Goal: Information Seeking & Learning: Find specific page/section

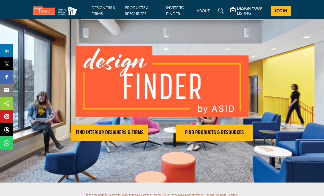
scroll to position [15, 0]
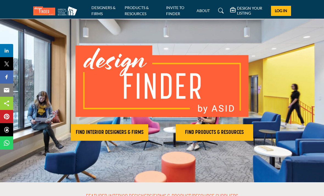
click at [119, 131] on h2 "FIND INTERIOR DESIGNERS & FIRMS" at bounding box center [109, 132] width 74 height 7
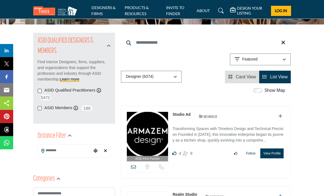
scroll to position [54, 0]
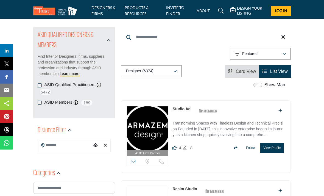
click at [58, 146] on input "Search Location" at bounding box center [65, 144] width 54 height 11
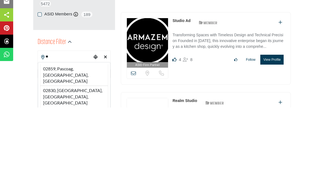
type input "*"
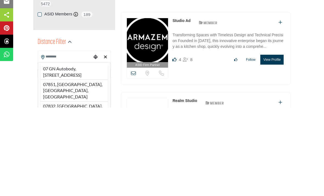
type input "***"
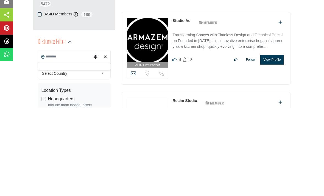
click at [40, 140] on input "Search Location" at bounding box center [65, 145] width 54 height 11
type input "**********"
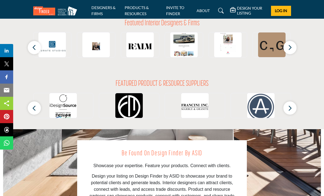
scroll to position [574, 0]
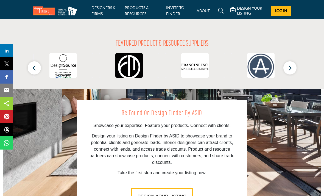
click at [289, 68] on icon "button" at bounding box center [290, 68] width 4 height 7
click at [290, 69] on icon "button" at bounding box center [290, 68] width 4 height 7
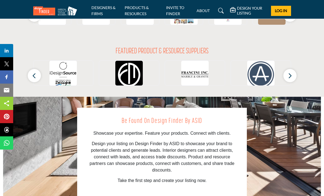
scroll to position [564, 0]
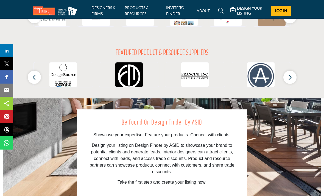
click at [288, 75] on icon "button" at bounding box center [290, 77] width 4 height 7
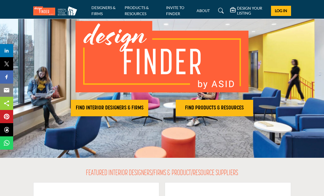
scroll to position [0, 0]
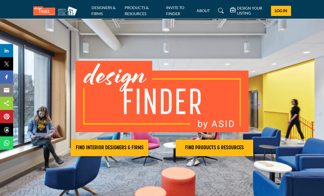
click at [147, 148] on h2 "FIND PRODUCTS & RESOURCES" at bounding box center [109, 147] width 74 height 7
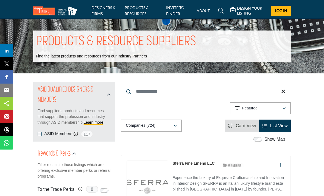
click at [149, 91] on input "Search Keyword" at bounding box center [206, 91] width 170 height 13
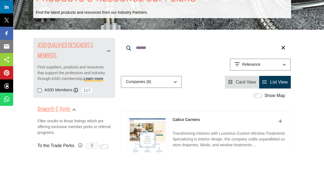
type input "******"
click at [177, 123] on div "button" at bounding box center [175, 125] width 4 height 5
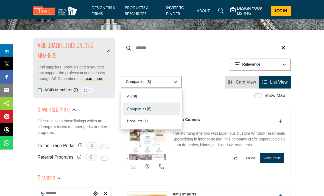
click at [131, 97] on div "All (9)" at bounding box center [151, 96] width 57 height 12
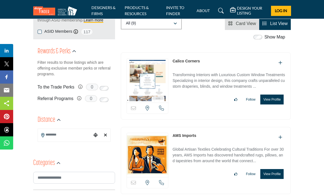
scroll to position [102, 0]
click at [94, 135] on icon "Choose your current location" at bounding box center [95, 135] width 4 height 4
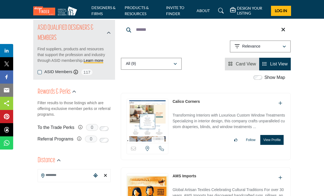
scroll to position [0, 0]
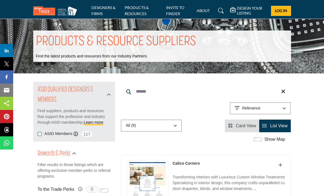
click at [269, 139] on label "Show Map" at bounding box center [274, 139] width 21 height 7
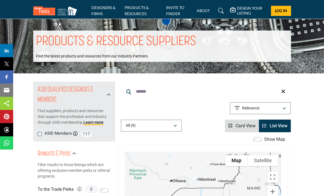
click at [138, 12] on link "PRODUCTS & RESOURCES" at bounding box center [137, 10] width 24 height 11
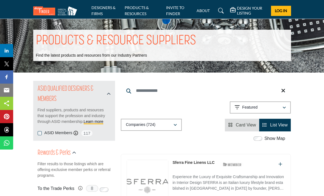
scroll to position [0, 0]
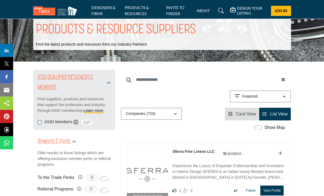
click at [158, 78] on input "Search Keyword" at bounding box center [206, 79] width 170 height 13
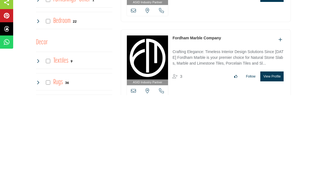
scroll to position [602, 0]
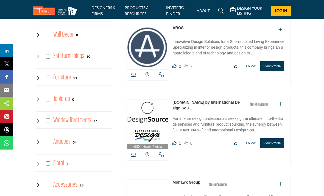
scroll to position [765, 0]
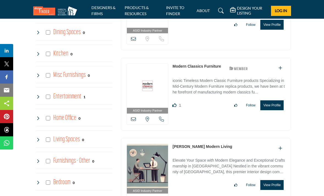
scroll to position [523, 0]
